Goal: Download file/media

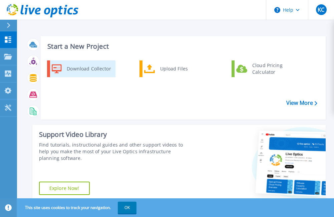
click at [80, 68] on div "Download Collector" at bounding box center [88, 68] width 50 height 13
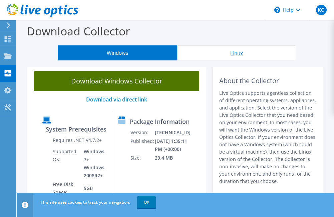
click at [138, 83] on link "Download Windows Collector" at bounding box center [116, 81] width 165 height 20
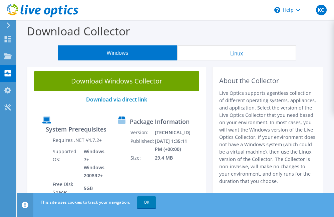
click at [127, 53] on button "Windows" at bounding box center [117, 52] width 119 height 15
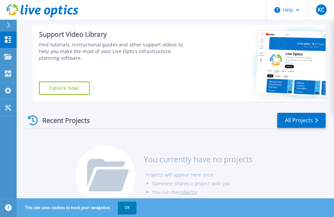
scroll to position [118, 0]
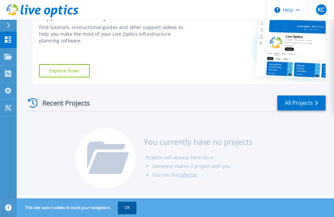
click at [130, 209] on button "OK" at bounding box center [127, 208] width 19 height 12
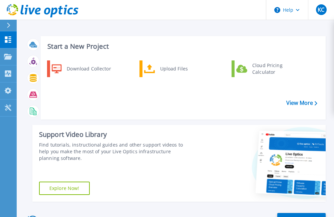
scroll to position [33, 0]
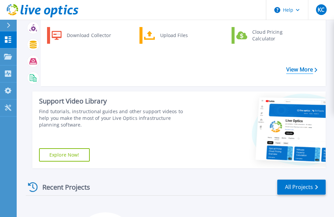
click at [309, 72] on link "View More" at bounding box center [302, 69] width 31 height 6
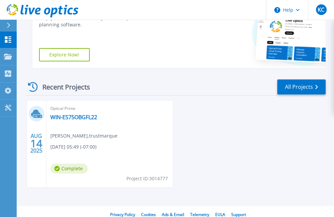
scroll to position [33, 0]
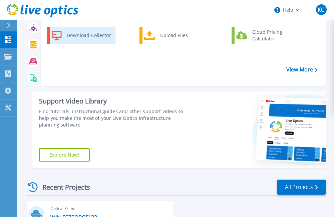
click at [105, 40] on div "Download Collector" at bounding box center [88, 35] width 50 height 13
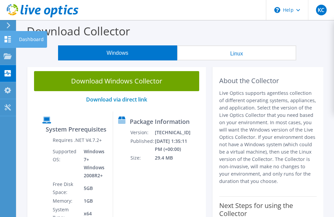
click at [9, 37] on icon at bounding box center [8, 39] width 8 height 6
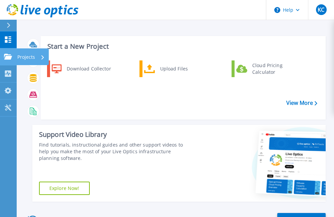
click at [32, 57] on p "Projects" at bounding box center [26, 56] width 18 height 17
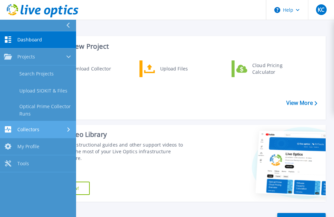
click at [45, 129] on div "Collectors" at bounding box center [38, 129] width 68 height 6
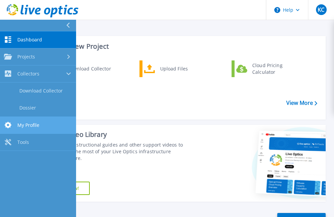
click at [40, 127] on link "My Profile My Profile" at bounding box center [38, 125] width 76 height 17
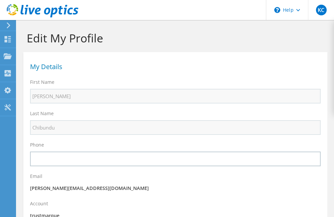
select select "75"
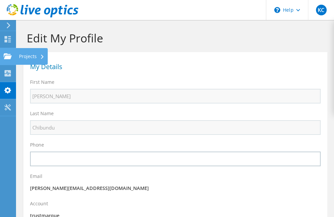
click at [26, 57] on div "Projects" at bounding box center [32, 56] width 32 height 17
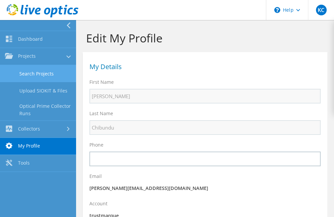
click at [55, 77] on link "Search Projects" at bounding box center [38, 73] width 76 height 17
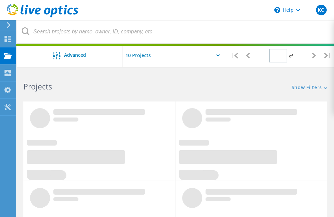
type input "1"
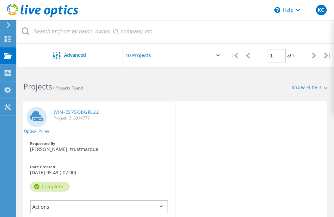
scroll to position [33, 0]
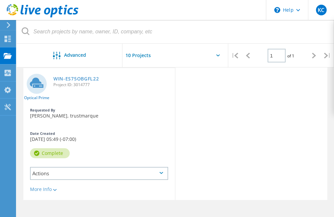
click at [141, 171] on div "Actions" at bounding box center [99, 173] width 138 height 13
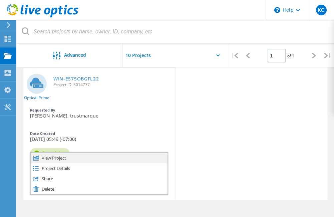
click at [118, 158] on div "View Project" at bounding box center [99, 158] width 137 height 10
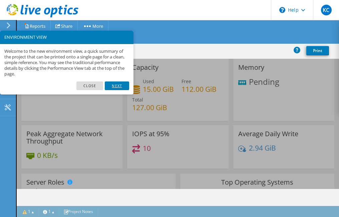
click at [113, 86] on link "Next" at bounding box center [117, 86] width 24 height 9
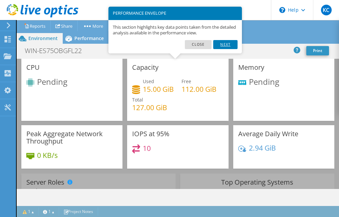
click at [218, 46] on link "Next" at bounding box center [226, 44] width 24 height 9
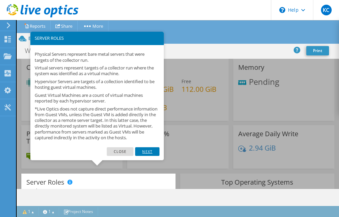
click at [146, 156] on link "Next" at bounding box center [147, 151] width 24 height 9
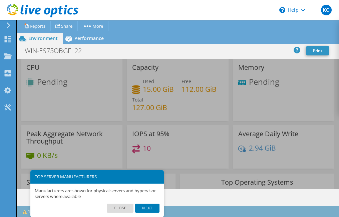
click at [151, 206] on link "Next" at bounding box center [147, 208] width 24 height 9
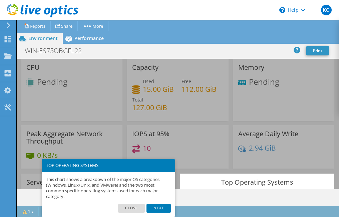
click at [157, 209] on link "Next" at bounding box center [159, 208] width 24 height 9
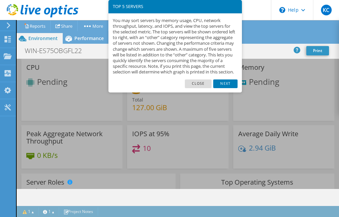
scroll to position [291, 0]
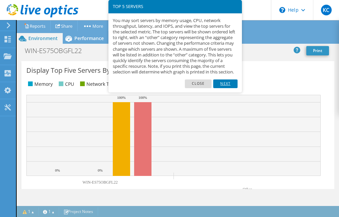
click at [218, 88] on link "Next" at bounding box center [226, 84] width 24 height 9
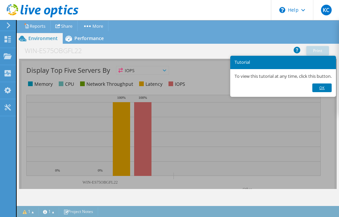
click at [326, 87] on link "Ok" at bounding box center [322, 88] width 19 height 9
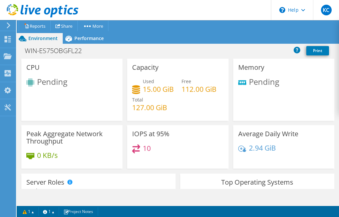
scroll to position [100, 0]
click at [97, 40] on span "Performance" at bounding box center [89, 38] width 29 height 6
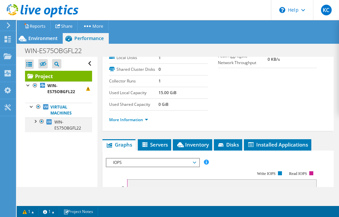
click at [37, 122] on div at bounding box center [35, 121] width 7 height 7
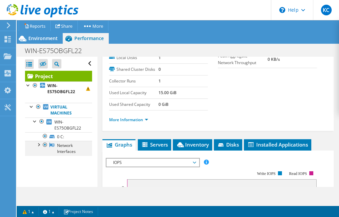
click at [40, 143] on div at bounding box center [38, 144] width 7 height 7
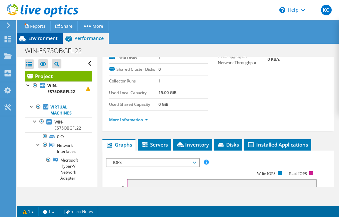
click at [42, 37] on span "Environment" at bounding box center [42, 38] width 29 height 6
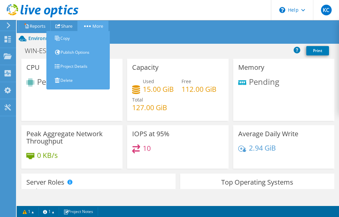
click at [97, 21] on link "More" at bounding box center [93, 26] width 31 height 10
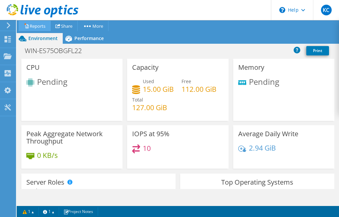
click at [42, 27] on link "Reports" at bounding box center [35, 26] width 32 height 10
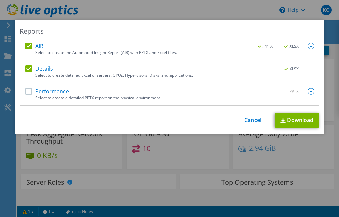
click at [28, 91] on label "Performance" at bounding box center [47, 91] width 44 height 7
click at [0, 0] on input "Performance" at bounding box center [0, 0] width 0 height 0
click at [302, 121] on link "Download" at bounding box center [297, 120] width 45 height 15
click at [155, 9] on div "Reports AIR .PPTX .XLSX Select to create the Automated Insight Report (AIR) wit…" at bounding box center [169, 108] width 339 height 217
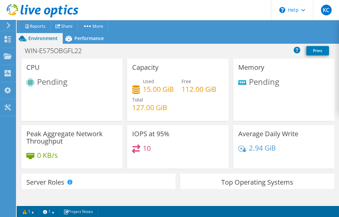
click at [9, 24] on use at bounding box center [9, 25] width 4 height 6
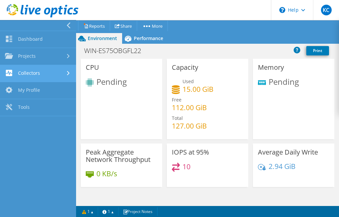
click at [50, 76] on link "Collectors" at bounding box center [38, 73] width 76 height 17
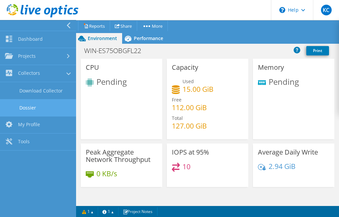
click at [49, 109] on link "Dossier" at bounding box center [38, 107] width 76 height 17
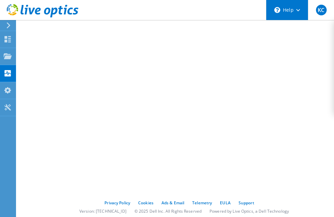
click at [299, 12] on div "\n Help" at bounding box center [287, 10] width 42 height 20
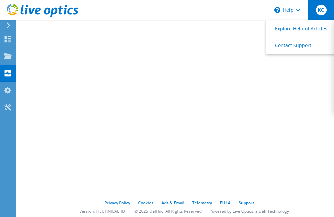
click at [313, 9] on div "KC" at bounding box center [321, 10] width 26 height 20
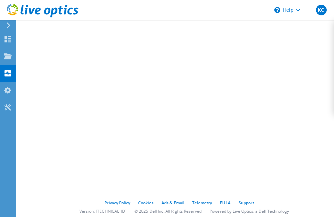
click at [6, 26] on div at bounding box center [7, 25] width 7 height 6
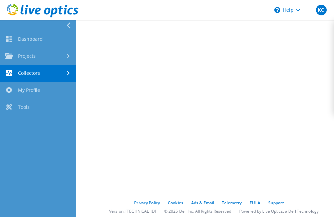
click at [50, 10] on use at bounding box center [43, 10] width 72 height 13
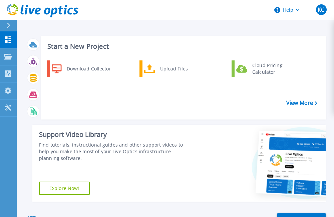
click at [32, 62] on icon at bounding box center [33, 61] width 5 height 5
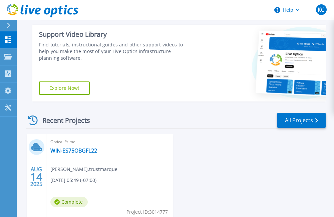
scroll to position [145, 0]
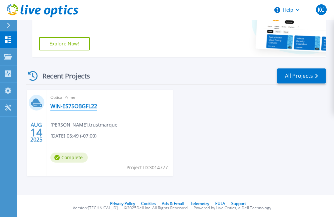
click at [73, 105] on link "WIN-ES75OBGFL22" at bounding box center [73, 106] width 47 height 7
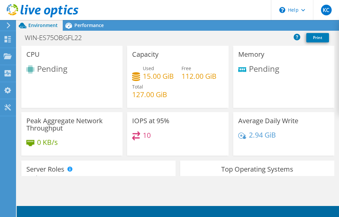
click at [8, 26] on icon at bounding box center [8, 25] width 5 height 6
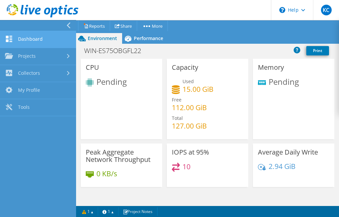
click at [38, 42] on link "Dashboard" at bounding box center [38, 39] width 76 height 17
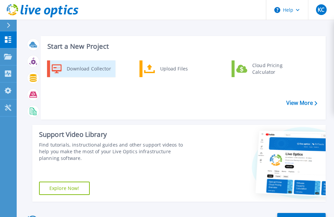
click at [103, 71] on div "Download Collector" at bounding box center [88, 68] width 50 height 13
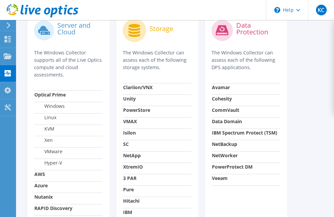
scroll to position [434, 0]
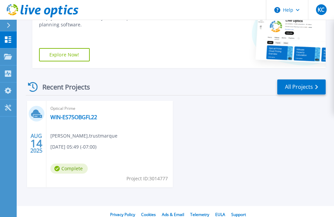
scroll to position [145, 0]
